Goal: Task Accomplishment & Management: Use online tool/utility

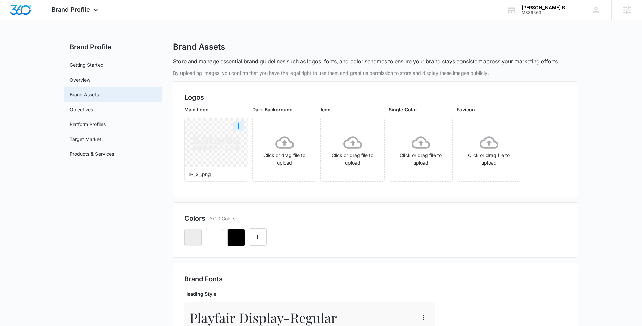
click at [222, 147] on img at bounding box center [217, 142] width 48 height 16
click at [237, 128] on icon "More" at bounding box center [239, 126] width 8 height 8
click at [250, 144] on div "Download" at bounding box center [253, 145] width 22 height 5
click at [302, 293] on p "Heading Style" at bounding box center [309, 294] width 250 height 7
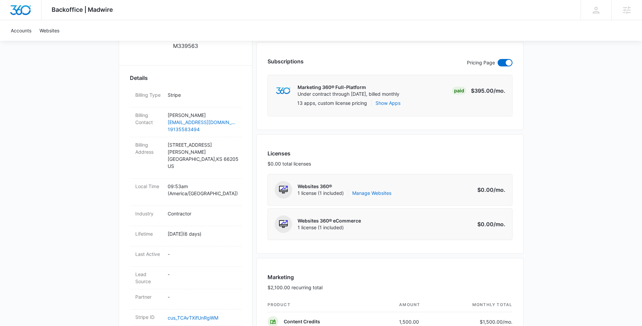
scroll to position [188, 0]
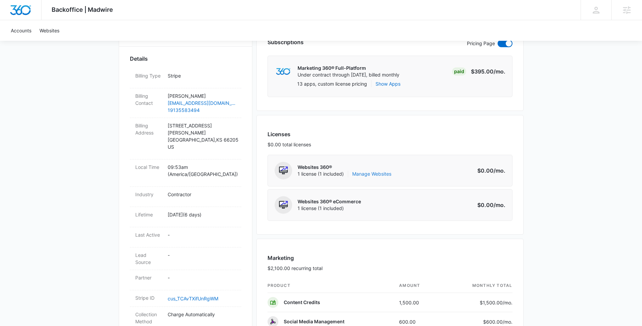
click at [367, 175] on link "Manage Websites" at bounding box center [371, 174] width 39 height 7
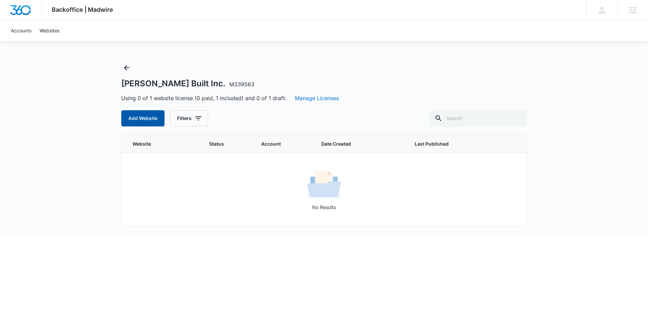
click at [152, 118] on button "Add Website" at bounding box center [142, 118] width 43 height 16
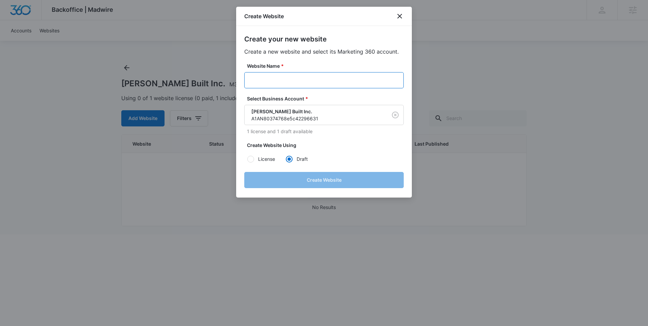
click at [314, 82] on input "Website Name *" at bounding box center [323, 80] width 159 height 16
paste input "M339563 - [PERSON_NAME] Built Inc."
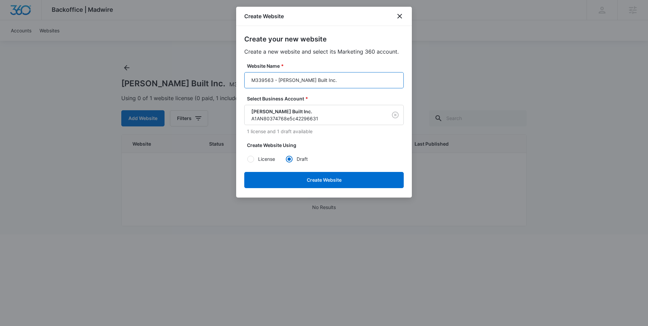
type input "M339563 - [PERSON_NAME] Built Inc."
click at [320, 62] on label "Website Name *" at bounding box center [326, 65] width 159 height 7
click at [320, 72] on input "M339563 - [PERSON_NAME] Built Inc." at bounding box center [323, 80] width 159 height 16
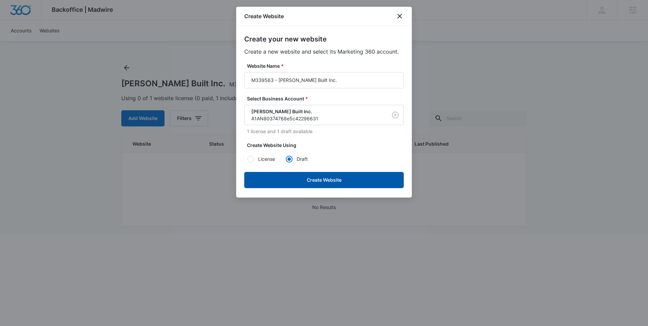
click at [332, 176] on button "Create Website" at bounding box center [323, 180] width 159 height 16
